Goal: Task Accomplishment & Management: Manage account settings

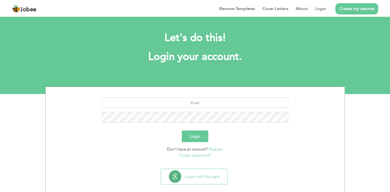
click at [202, 179] on button "Login with Google" at bounding box center [194, 176] width 66 height 15
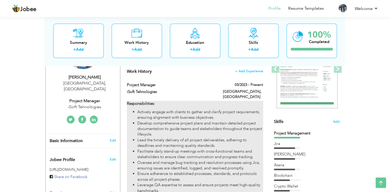
scroll to position [83, 0]
click at [173, 124] on li "Develop comprehensive project plans and maintain detailed project documentation…" at bounding box center [200, 129] width 126 height 17
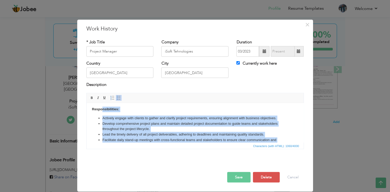
scroll to position [0, 0]
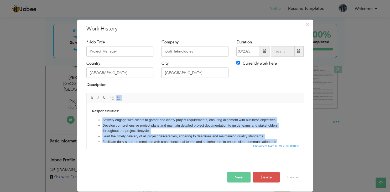
drag, startPoint x: 249, startPoint y: 124, endPoint x: 102, endPoint y: 121, distance: 147.5
click at [102, 121] on ul "Actively engage with clients to gather and clarify project requirements, ensuri…" at bounding box center [195, 150] width 207 height 66
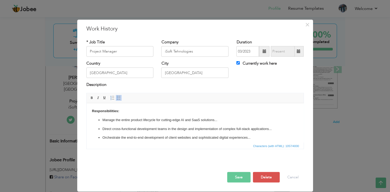
click at [104, 125] on ul "Manage the entire product lifecycle for cutting-edge AI and SaaS solutions... D…" at bounding box center [195, 156] width 207 height 79
click at [102, 127] on li "Direct cross-functional development teams in the design and implementation of c…" at bounding box center [195, 129] width 186 height 6
click at [104, 129] on p "Direct cross-functional development teams in the design and implementation of c…" at bounding box center [195, 129] width 186 height 6
click at [103, 128] on p "Direct cross-functional development teams in the design and implementation of c…" at bounding box center [195, 129] width 186 height 6
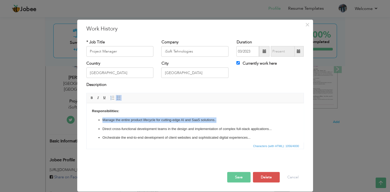
drag, startPoint x: 103, startPoint y: 119, endPoint x: 224, endPoint y: 120, distance: 121.4
click at [224, 120] on p "Manage the entire product lifecycle for cutting-edge AI and SaaS solutions.." at bounding box center [195, 120] width 186 height 6
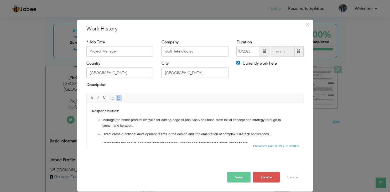
click at [173, 120] on p "Manage the entire product lifecycle for cutting-edge AI and SaaS solutions, fro…" at bounding box center [195, 122] width 186 height 11
click at [102, 134] on p "Direct cross-functional development teams in the design and implementation of c…" at bounding box center [195, 134] width 186 height 6
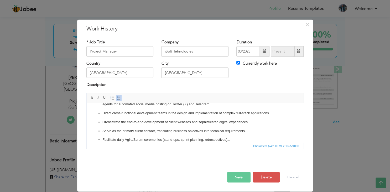
scroll to position [36, 0]
click at [118, 114] on p "Direct cross-functional development teams in the design and implementation of c…" at bounding box center [195, 113] width 186 height 6
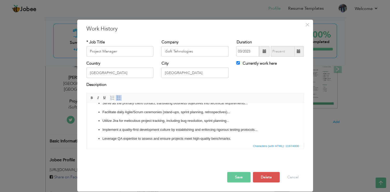
scroll to position [63, 0]
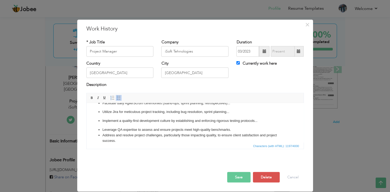
click at [131, 112] on p "Utilize Jira for meticulous project tracking, including bug resolution, sprint …" at bounding box center [195, 112] width 186 height 6
click at [133, 120] on p "Implement a quality-first development culture by establishing and enforcing rig…" at bounding box center [195, 121] width 186 height 6
click at [237, 177] on button "Save" at bounding box center [238, 177] width 23 height 11
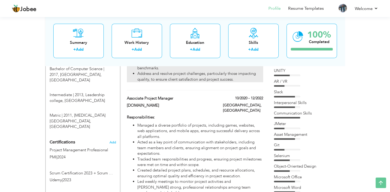
scroll to position [250, 0]
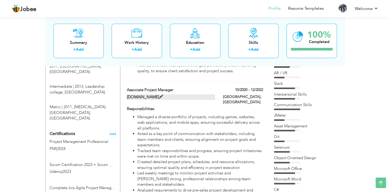
click at [159, 95] on span at bounding box center [161, 97] width 4 height 4
type input "Associate Project Manager"
type input "[DOMAIN_NAME]"
type input "10/2020"
type input "12/2022"
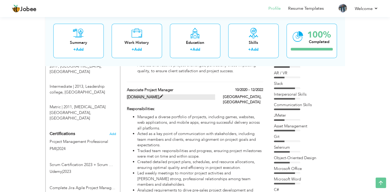
checkbox input "false"
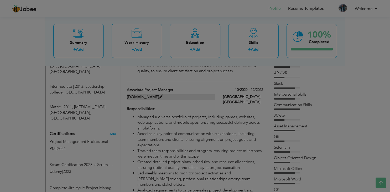
scroll to position [0, 0]
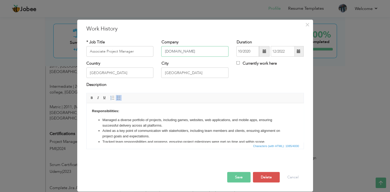
click at [204, 54] on input "[DOMAIN_NAME]" at bounding box center [194, 51] width 67 height 11
type input "N"
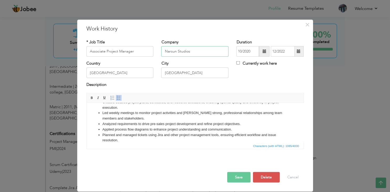
scroll to position [45, 0]
type input "Narsun Studios"
click at [239, 177] on button "Save" at bounding box center [238, 177] width 23 height 11
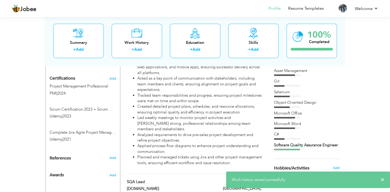
scroll to position [333, 0]
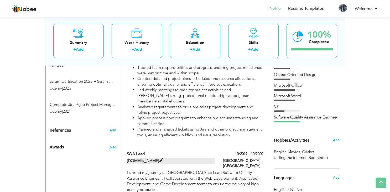
click at [159, 159] on span at bounding box center [161, 161] width 4 height 4
type input "SQA Lead"
type input "[DOMAIN_NAME]"
type input "10/2019"
type input "10/2020"
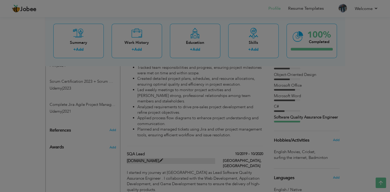
scroll to position [0, 0]
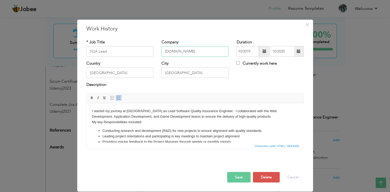
click at [188, 49] on input "[DOMAIN_NAME]" at bounding box center [194, 51] width 67 height 11
type input "Narsun Studios"
click at [260, 178] on button "Delete" at bounding box center [266, 177] width 27 height 11
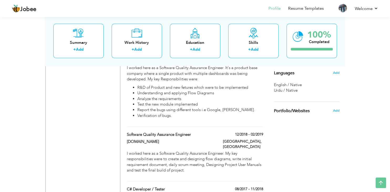
scroll to position [444, 0]
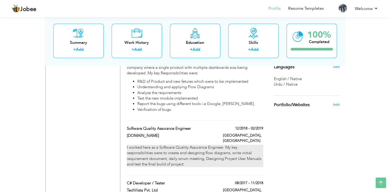
drag, startPoint x: 125, startPoint y: 109, endPoint x: 209, endPoint y: 123, distance: 85.8
click at [209, 126] on div "Software Quality Assurance Engineer 12/2018 - 02/2019 Software Quality Assuranc…" at bounding box center [195, 150] width 136 height 49
drag, startPoint x: 124, startPoint y: 104, endPoint x: 240, endPoint y: 136, distance: 120.9
drag, startPoint x: 266, startPoint y: 104, endPoint x: 177, endPoint y: 125, distance: 91.0
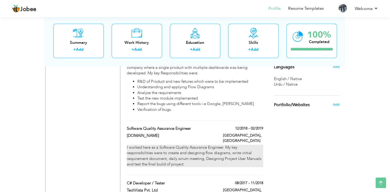
click at [166, 145] on p "I worked here as a Software Quality Assurance Engineer. My key responsibilities…" at bounding box center [195, 156] width 136 height 23
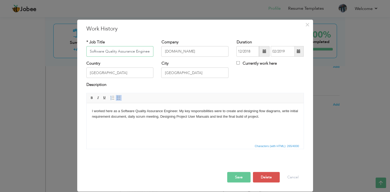
click at [108, 52] on input "Software Quality Assurance Engineer" at bounding box center [119, 51] width 67 height 11
click at [189, 52] on input "[DOMAIN_NAME]" at bounding box center [194, 51] width 67 height 11
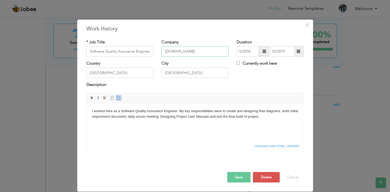
click at [189, 52] on input "[DOMAIN_NAME]" at bounding box center [194, 51] width 67 height 11
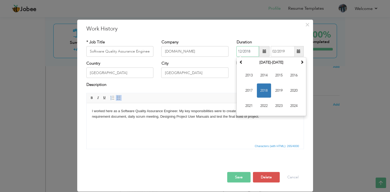
drag, startPoint x: 239, startPoint y: 51, endPoint x: 254, endPoint y: 51, distance: 15.2
click at [254, 51] on input "12/2018" at bounding box center [248, 51] width 23 height 11
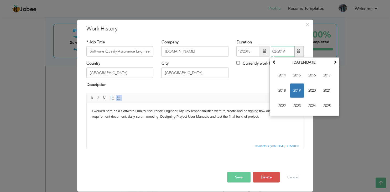
drag, startPoint x: 275, startPoint y: 51, endPoint x: 286, endPoint y: 51, distance: 11.3
click at [286, 51] on input "02/2019" at bounding box center [283, 51] width 24 height 11
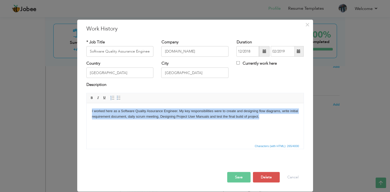
drag, startPoint x: 91, startPoint y: 111, endPoint x: 268, endPoint y: 120, distance: 177.4
click at [268, 120] on html "I worked here as a Software Quality Assurance Engineer. My key responsibilities…" at bounding box center [194, 122] width 217 height 39
copy p "I worked here as a Software Quality Assurance Engineer. My key responsibilities…"
click at [116, 115] on p "I worked here as a Software Quality Assurance Engineer. My key responsibilities…" at bounding box center [195, 113] width 207 height 11
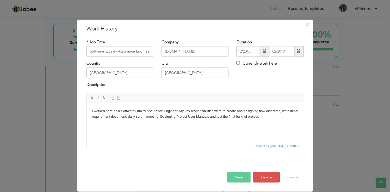
drag, startPoint x: 91, startPoint y: 110, endPoint x: 108, endPoint y: 117, distance: 18.2
click at [92, 110] on html "I worked here as a Software Quality Assurance Engineer. My key responsibilities…" at bounding box center [194, 122] width 217 height 39
click at [119, 115] on body "Contracted to provide key QA and analysis services for web development projects…" at bounding box center [195, 113] width 207 height 11
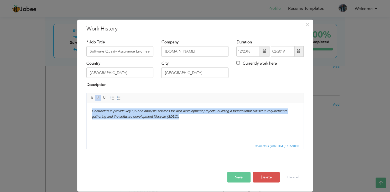
click at [119, 115] on body "Contracted to provide key QA and analysis services for web development projects…" at bounding box center [195, 113] width 207 height 11
click at [99, 98] on span at bounding box center [98, 98] width 4 height 4
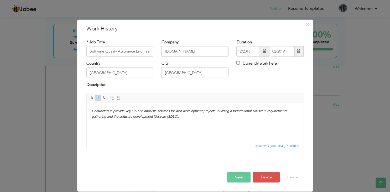
click at [98, 98] on span at bounding box center [98, 98] width 4 height 4
click at [132, 131] on html "Contracted to provide key QA and analysis services for web development projects…" at bounding box center [194, 122] width 217 height 39
click at [96, 122] on html "Contracted to provide key QA and analysis services for web development projects…" at bounding box center [194, 122] width 217 height 39
drag, startPoint x: 96, startPoint y: 122, endPoint x: 100, endPoint y: 122, distance: 4.0
click at [97, 122] on html "Contracted to provide key QA and analysis services for web development projects…" at bounding box center [194, 122] width 217 height 39
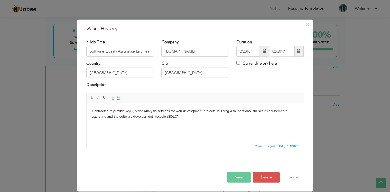
click at [184, 117] on body "Contracted to provide key QA and analysis services for web development projects…" at bounding box center [195, 113] width 207 height 11
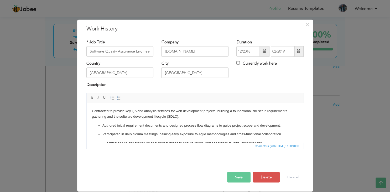
scroll to position [11, 0]
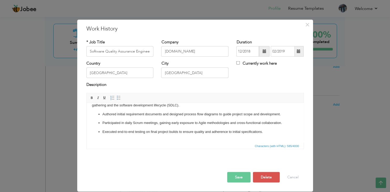
click at [240, 177] on button "Save" at bounding box center [238, 177] width 23 height 11
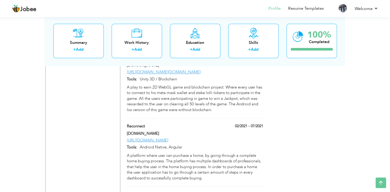
scroll to position [833, 0]
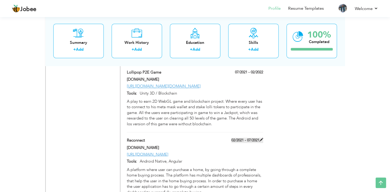
click at [262, 138] on span at bounding box center [262, 140] width 4 height 4
type input "Reconnect"
type input "[DOMAIN_NAME]"
type input "02/2021"
type input "07/2021"
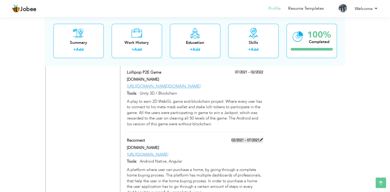
type input "[URL][DOMAIN_NAME]"
type input "Android Native, Angular"
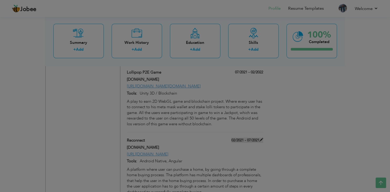
scroll to position [0, 0]
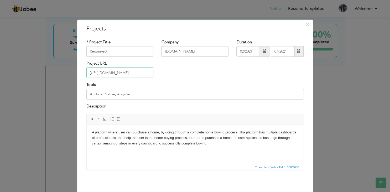
click at [108, 73] on input "[URL][DOMAIN_NAME]" at bounding box center [119, 73] width 67 height 11
paste input "[DOMAIN_NAME][URL]"
type input "[URL][DOMAIN_NAME]"
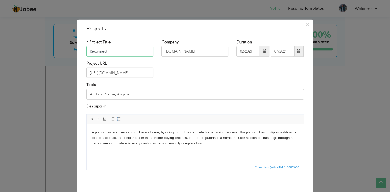
click at [111, 52] on input "Reconnect" at bounding box center [119, 51] width 67 height 11
type input "BotBrain"
click at [194, 53] on input "[DOMAIN_NAME]" at bounding box center [194, 51] width 67 height 11
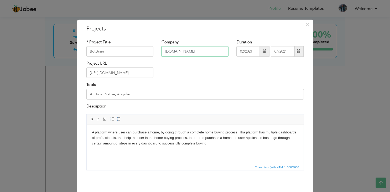
click at [194, 53] on input "[DOMAIN_NAME]" at bounding box center [194, 51] width 67 height 11
type input "Isoft Technologies"
click at [214, 64] on div "Project URL [URL][DOMAIN_NAME]" at bounding box center [195, 71] width 225 height 21
click at [145, 95] on input "Android Native, Angular" at bounding box center [195, 94] width 218 height 11
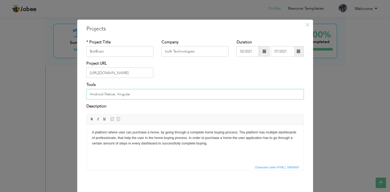
click at [145, 95] on input "Android Native, Angular" at bounding box center [195, 94] width 218 height 11
click at [107, 94] on input "[URL], Wordpress, Laravel" at bounding box center [195, 94] width 218 height 11
click at [105, 138] on body "A platform where user can purchase a home, by going through a complete home buy…" at bounding box center [195, 138] width 207 height 16
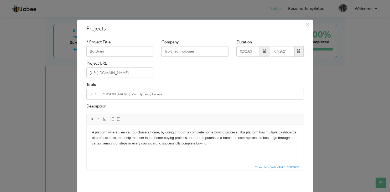
click at [105, 138] on body "A platform where user can purchase a home, by going through a complete home buy…" at bounding box center [195, 138] width 207 height 16
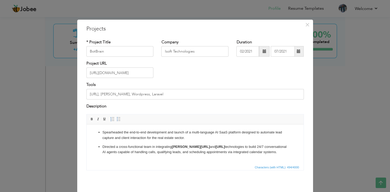
click at [265, 151] on p "Directed a cross-functional team in integrating [PERSON_NAME] and [URL] technol…" at bounding box center [195, 149] width 186 height 11
drag, startPoint x: 168, startPoint y: 132, endPoint x: 183, endPoint y: 131, distance: 15.8
click at [183, 131] on p "Spearheaded the end-to-end development and launch of a multi-language AI SaaS p…" at bounding box center [195, 135] width 186 height 11
click at [104, 95] on input "[URL], [PERSON_NAME], Wordpress, Laravel" at bounding box center [195, 94] width 218 height 11
click at [104, 96] on input "[URL], [PERSON_NAME], Wordpress, Laravel" at bounding box center [195, 94] width 218 height 11
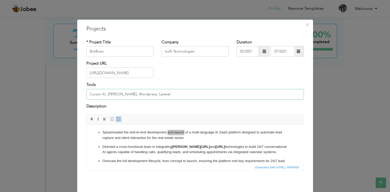
type input "Cursor AI, [PERSON_NAME], Wordpress, Laravel"
click at [215, 147] on strong "[URL]" at bounding box center [219, 147] width 9 height 4
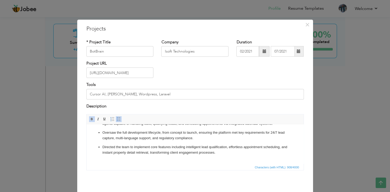
scroll to position [28, 0]
click at [252, 52] on input "02/2021" at bounding box center [248, 51] width 23 height 11
click at [265, 51] on span at bounding box center [265, 51] width 4 height 4
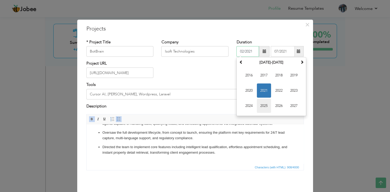
click at [264, 105] on span "2025" at bounding box center [264, 106] width 14 height 14
click at [265, 76] on span "Feb" at bounding box center [264, 75] width 14 height 14
type input "02/2025"
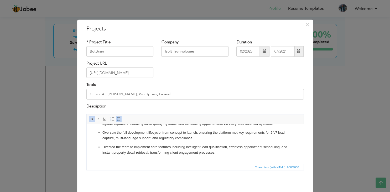
click at [299, 51] on span at bounding box center [299, 51] width 4 height 4
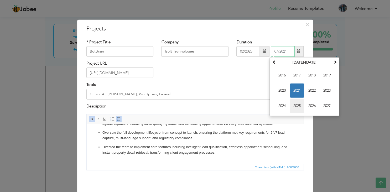
click at [301, 102] on span "2025" at bounding box center [297, 106] width 14 height 14
click at [287, 105] on span "Sep" at bounding box center [282, 106] width 14 height 14
type input "09/2025"
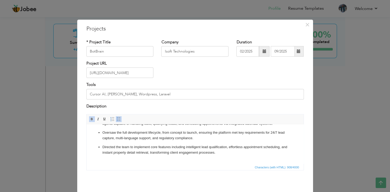
scroll to position [21, 0]
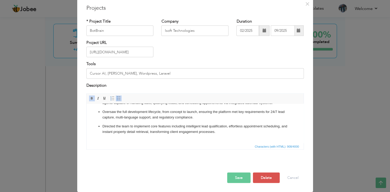
click at [243, 176] on button "Save" at bounding box center [238, 178] width 23 height 11
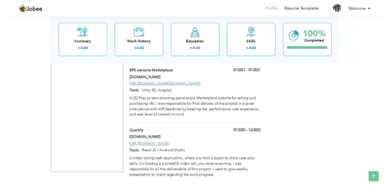
scroll to position [1024, 0]
